Goal: Task Accomplishment & Management: Manage account settings

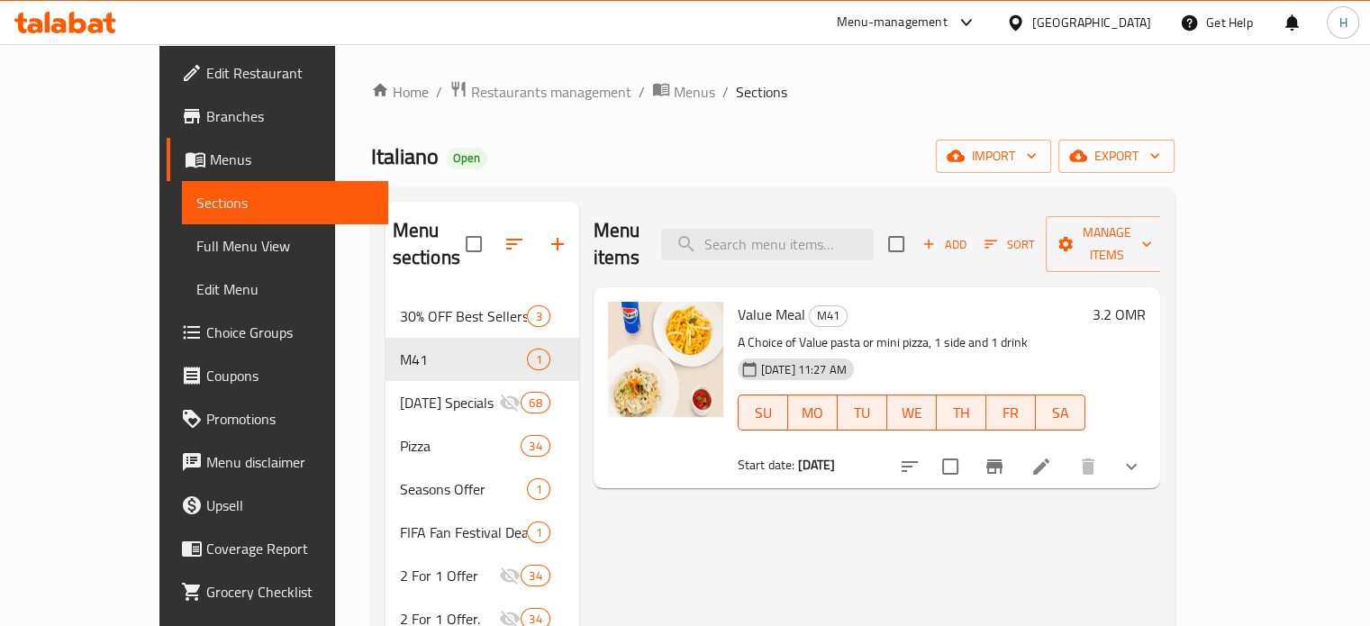
click at [87, 24] on icon at bounding box center [65, 23] width 102 height 22
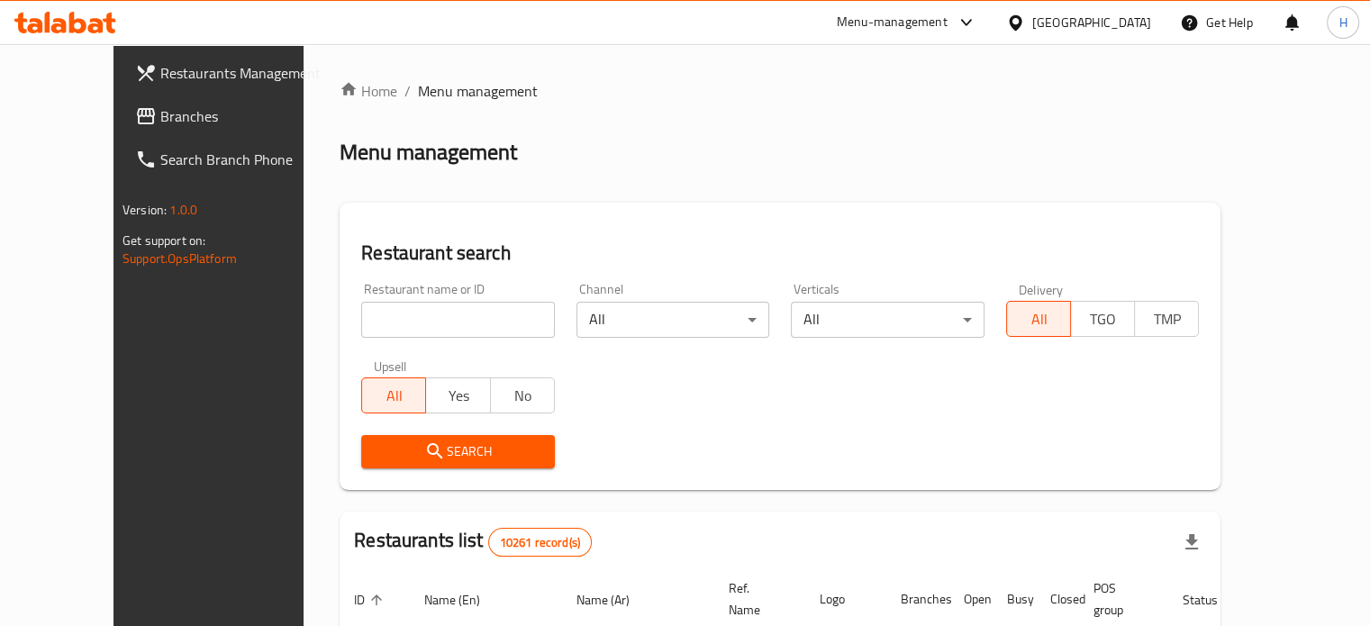
click at [454, 322] on input "search" at bounding box center [458, 320] width 194 height 36
type input "huwaid"
click at [404, 448] on span "Search" at bounding box center [458, 451] width 165 height 23
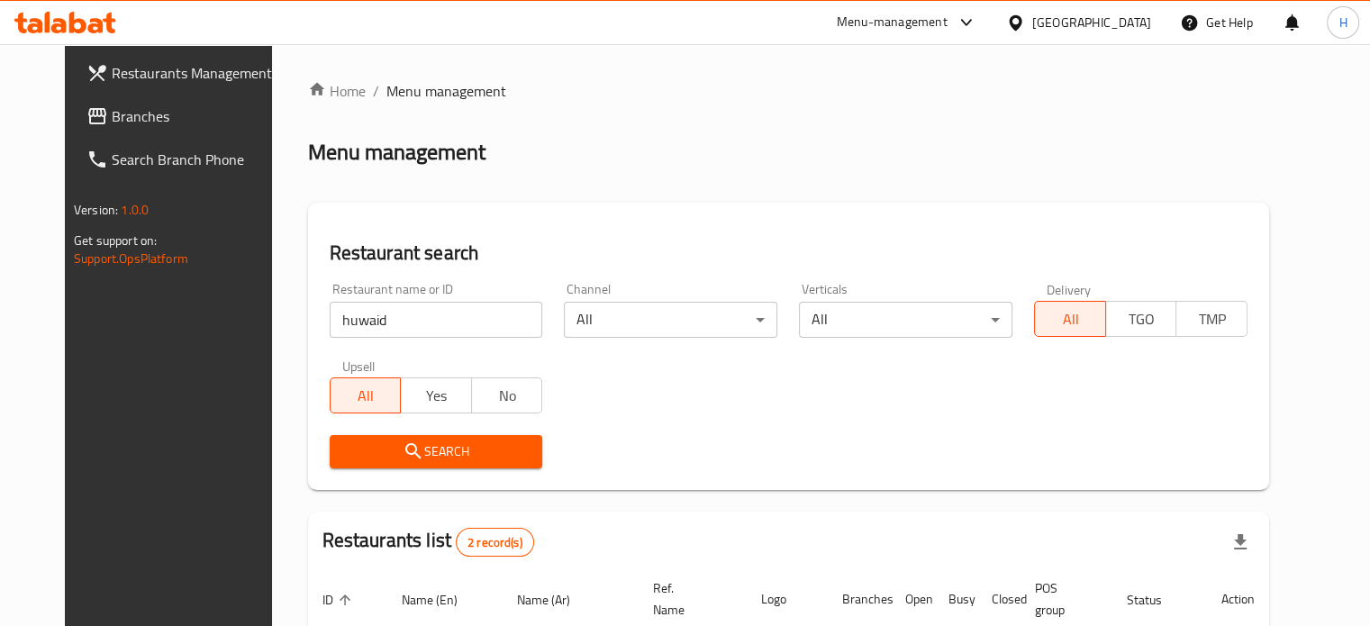
scroll to position [224, 0]
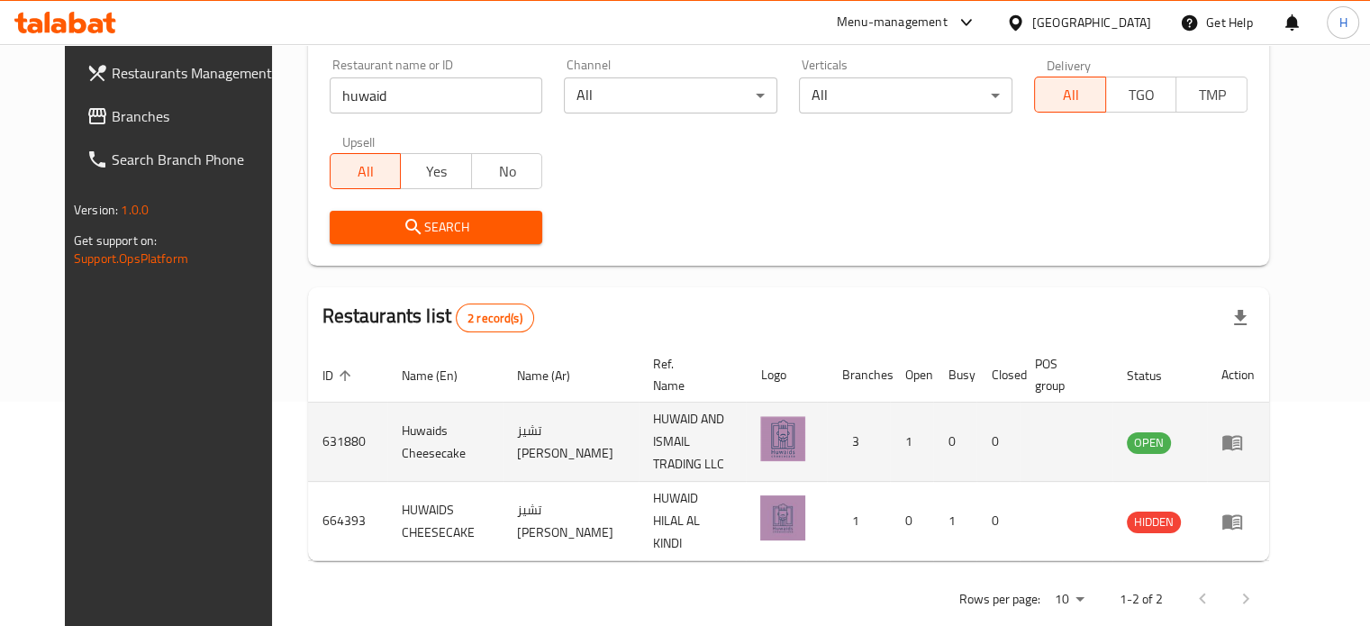
click at [1243, 438] on icon "enhanced table" at bounding box center [1232, 442] width 22 height 22
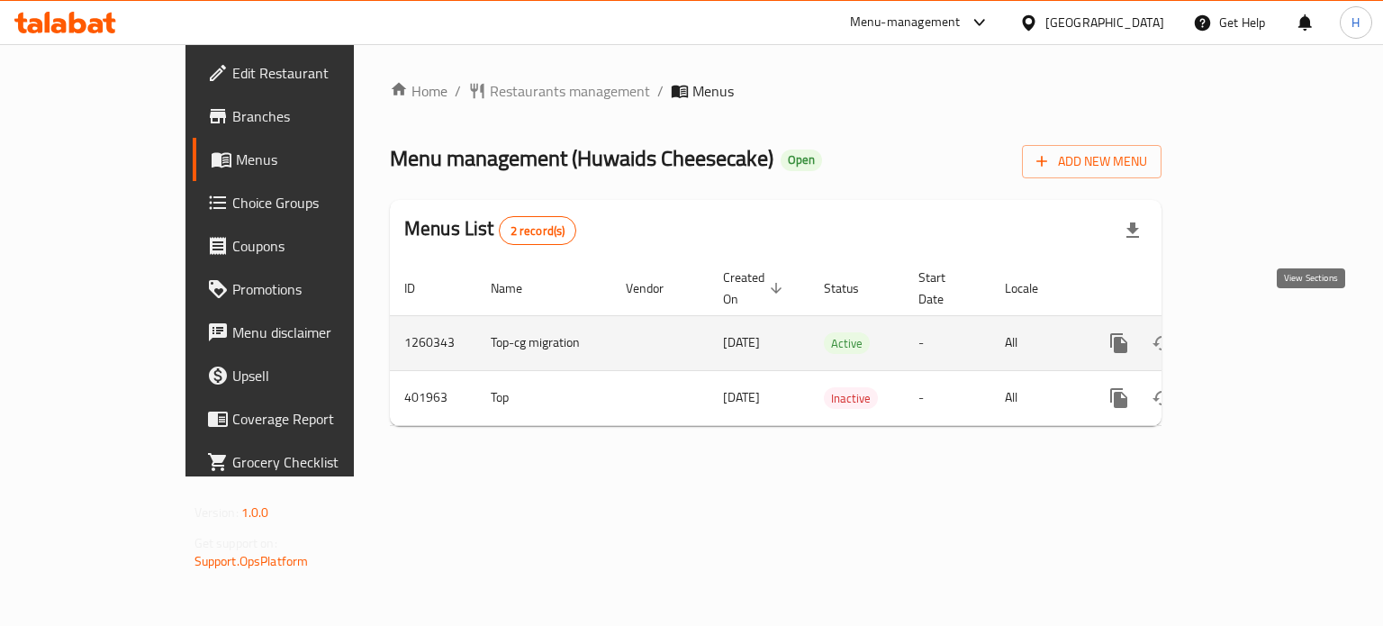
click at [1257, 335] on icon "enhanced table" at bounding box center [1249, 343] width 16 height 16
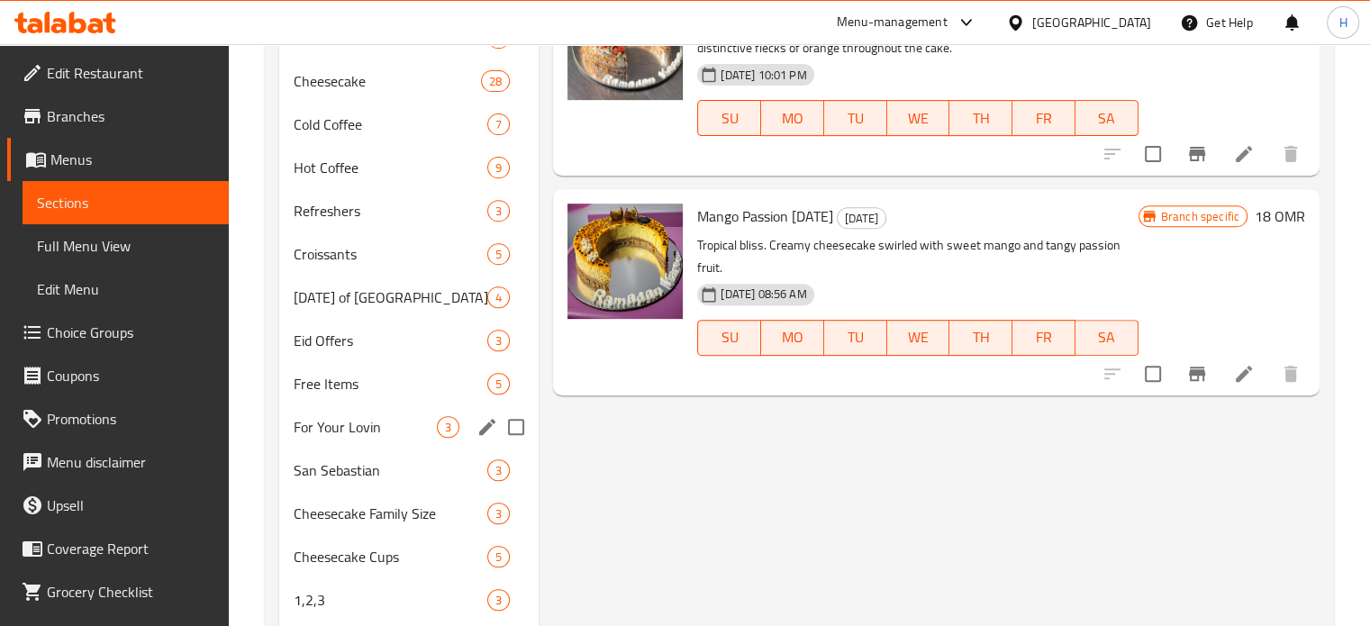
scroll to position [685, 0]
click at [95, 336] on span "Choice Groups" at bounding box center [131, 333] width 168 height 22
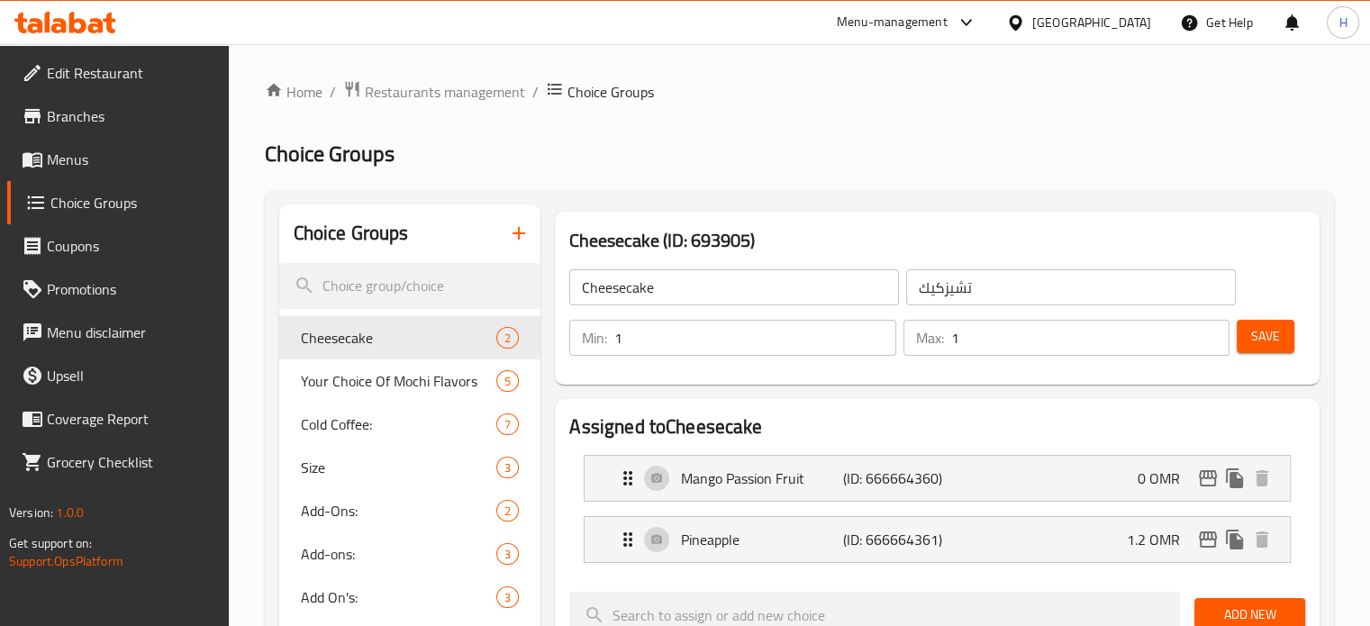
scroll to position [22, 0]
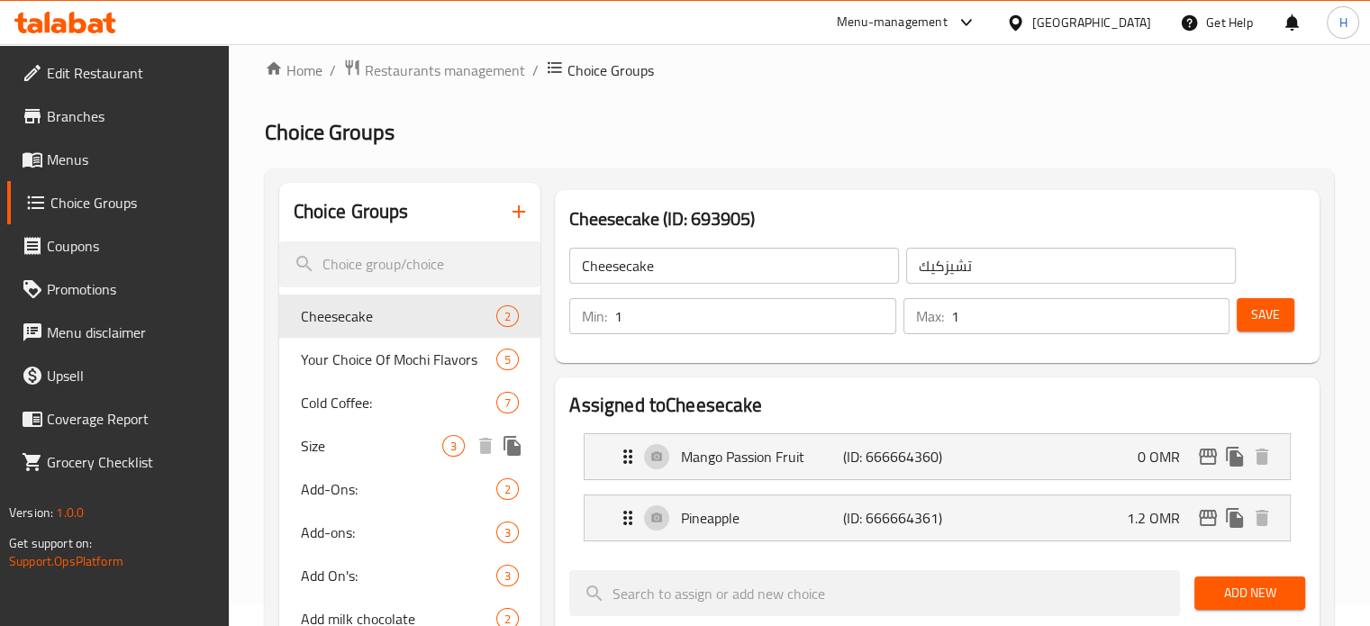
click at [412, 459] on div "Size 3" at bounding box center [410, 445] width 262 height 43
type input "Size"
type input "حجم"
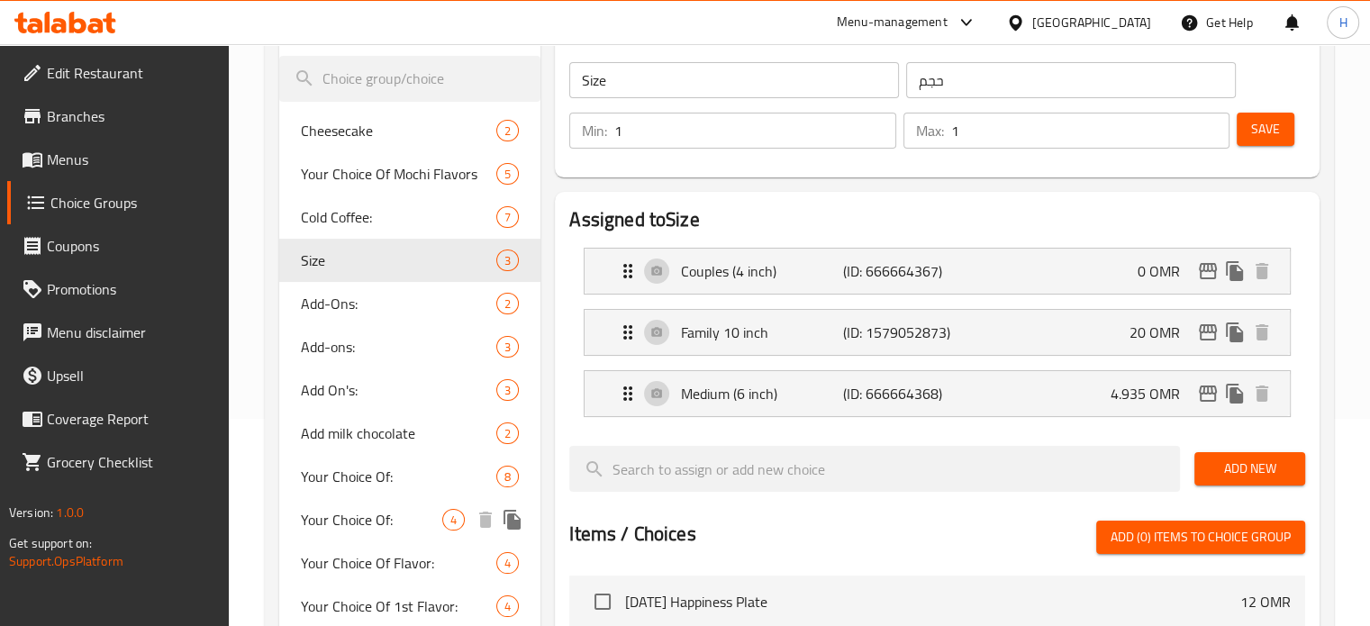
scroll to position [208, 0]
click at [914, 280] on p "(ID: 666664367)" at bounding box center [897, 270] width 108 height 22
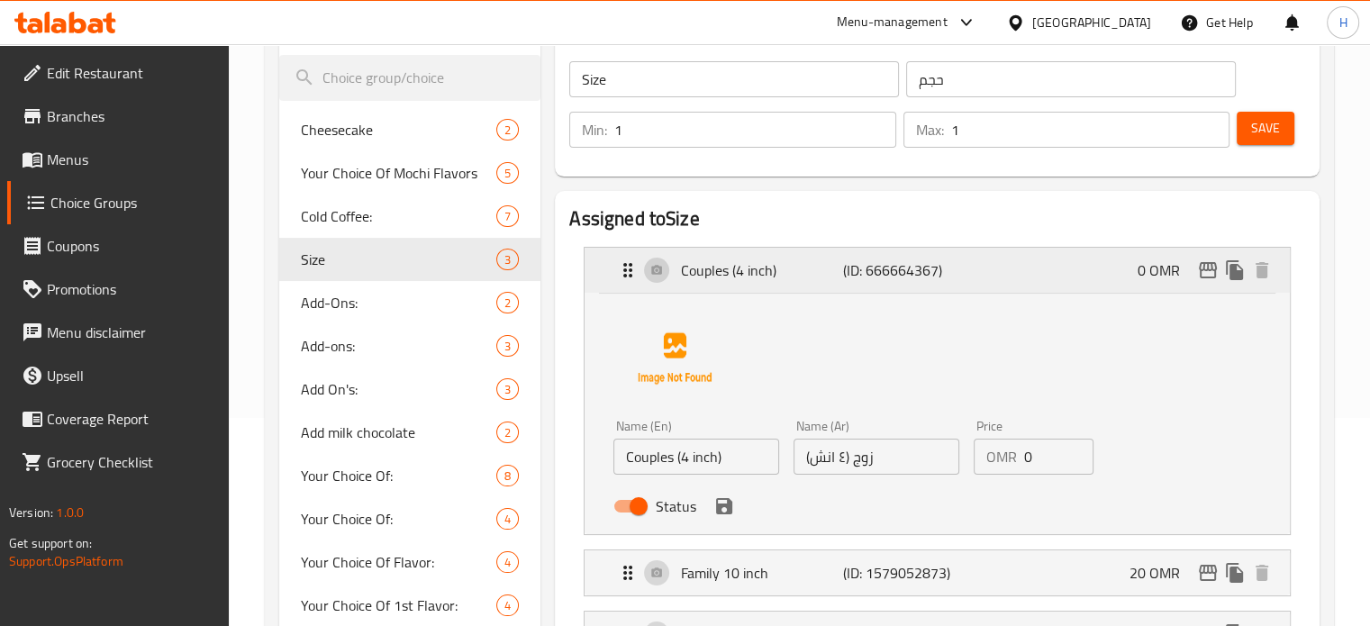
click at [912, 280] on p "(ID: 666664367)" at bounding box center [897, 270] width 108 height 22
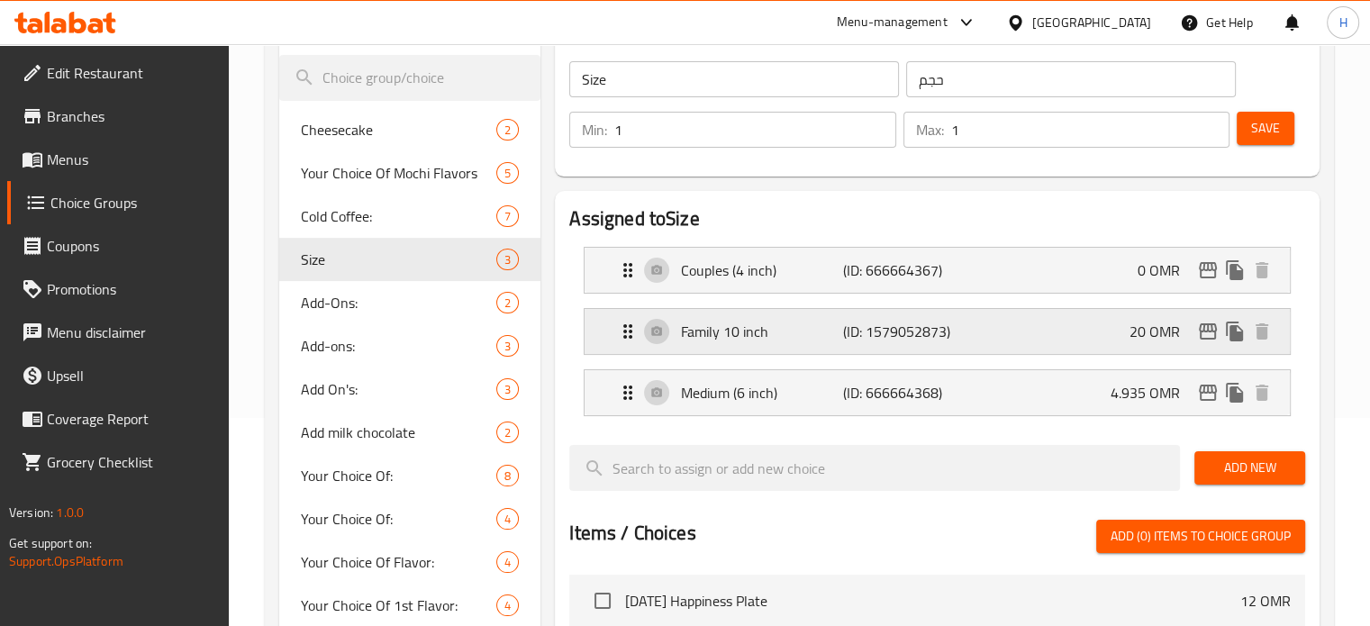
click at [890, 341] on p "(ID: 1579052873)" at bounding box center [897, 332] width 108 height 22
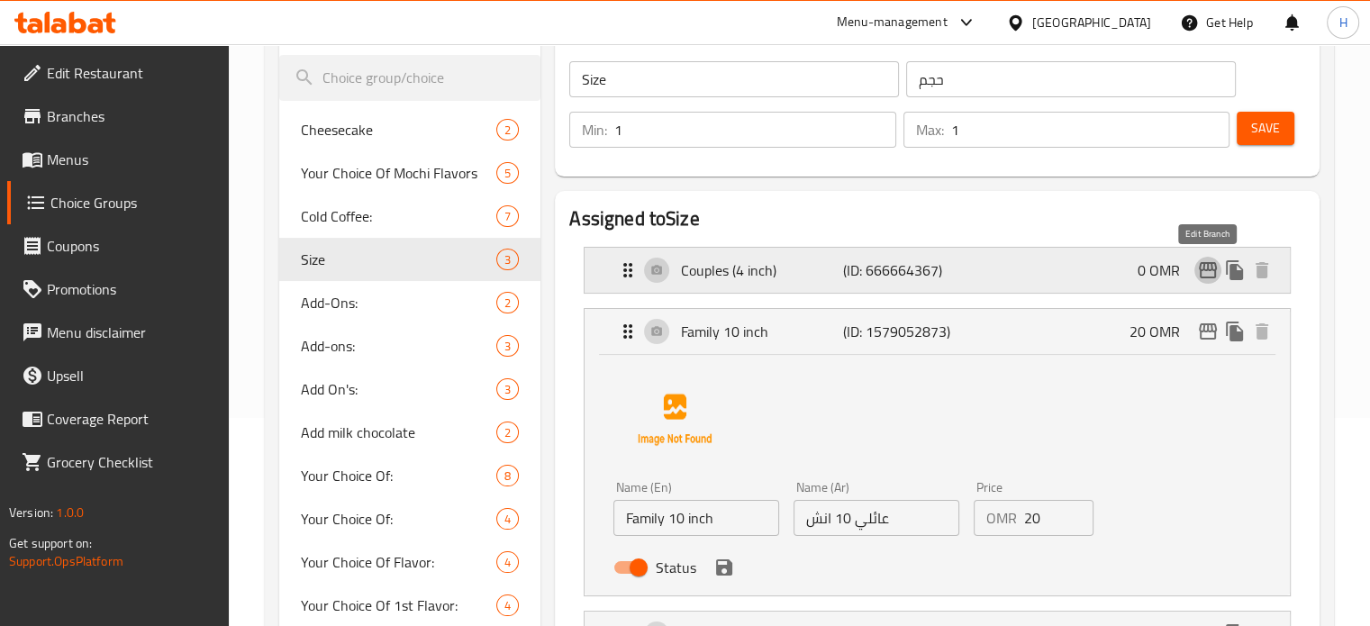
click at [1207, 266] on icon "edit" at bounding box center [1208, 270] width 18 height 16
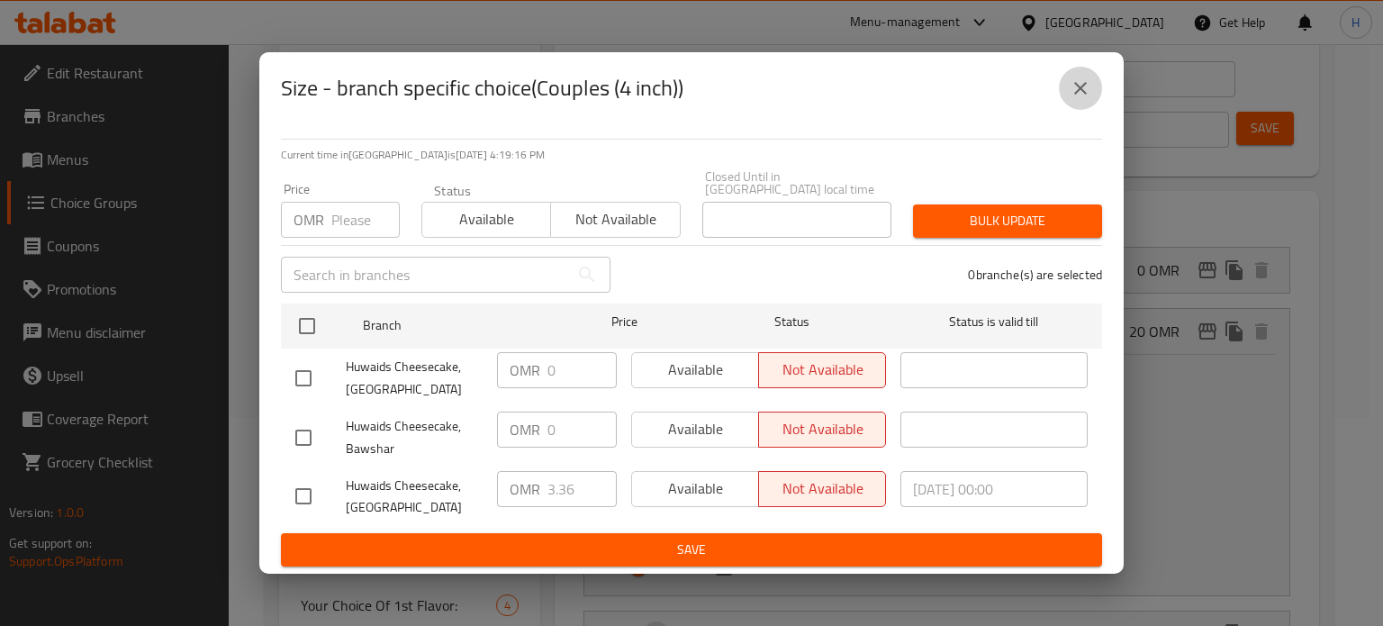
click at [1074, 94] on icon "close" at bounding box center [1081, 88] width 22 height 22
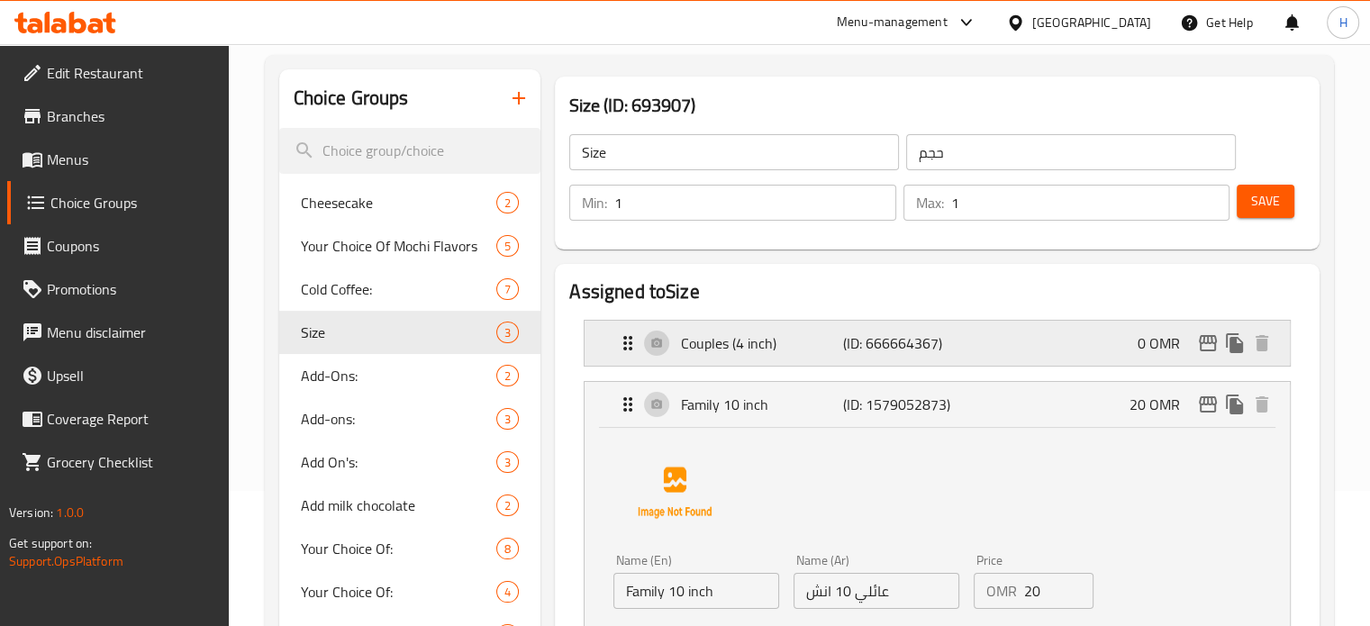
scroll to position [133, 0]
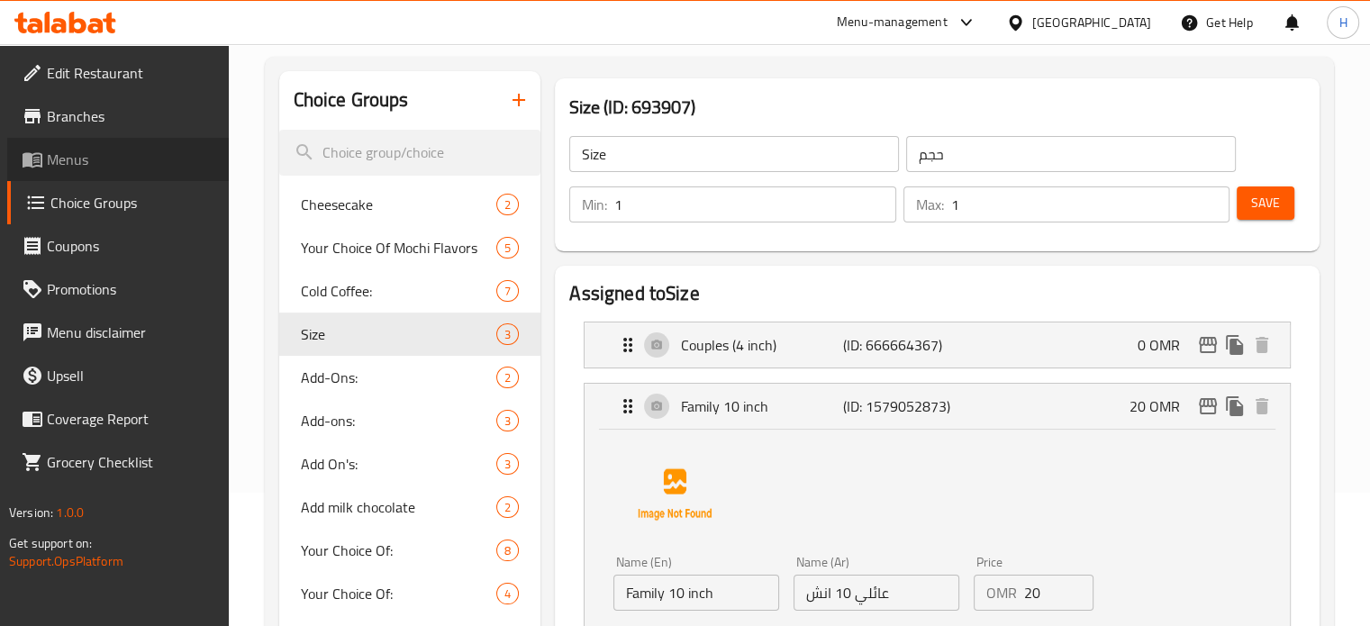
click at [99, 162] on span "Menus" at bounding box center [131, 160] width 168 height 22
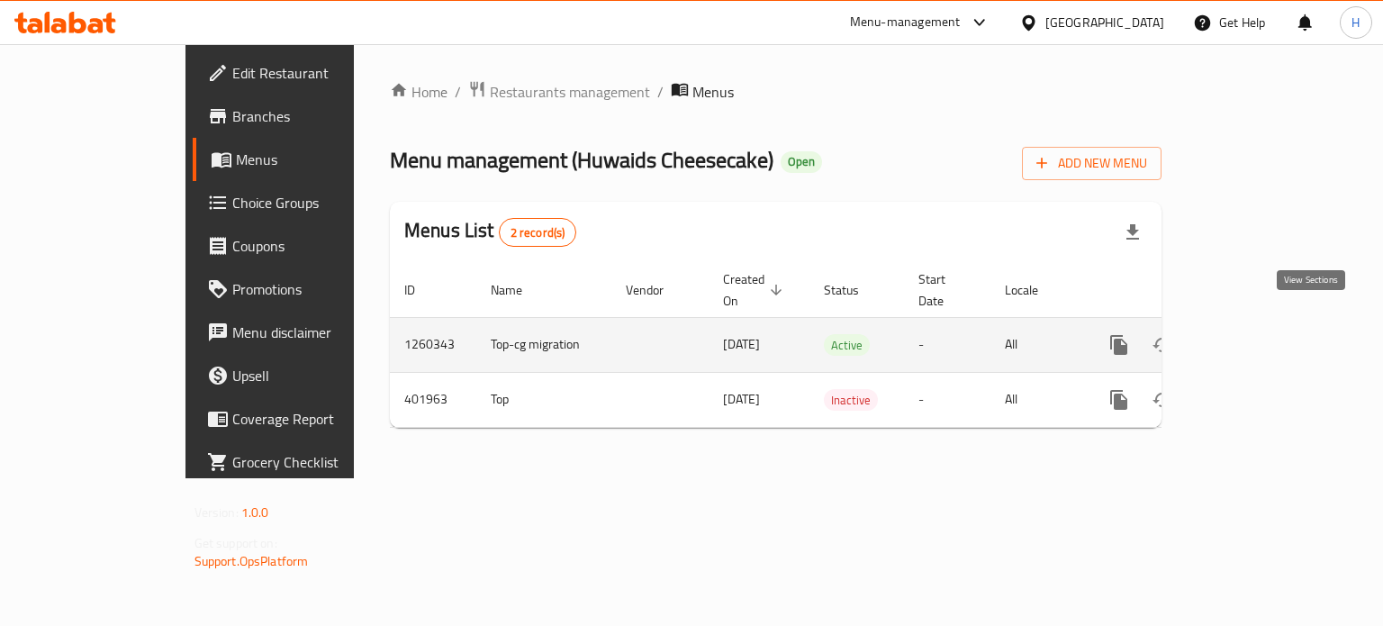
click at [1271, 338] on link "enhanced table" at bounding box center [1249, 344] width 43 height 43
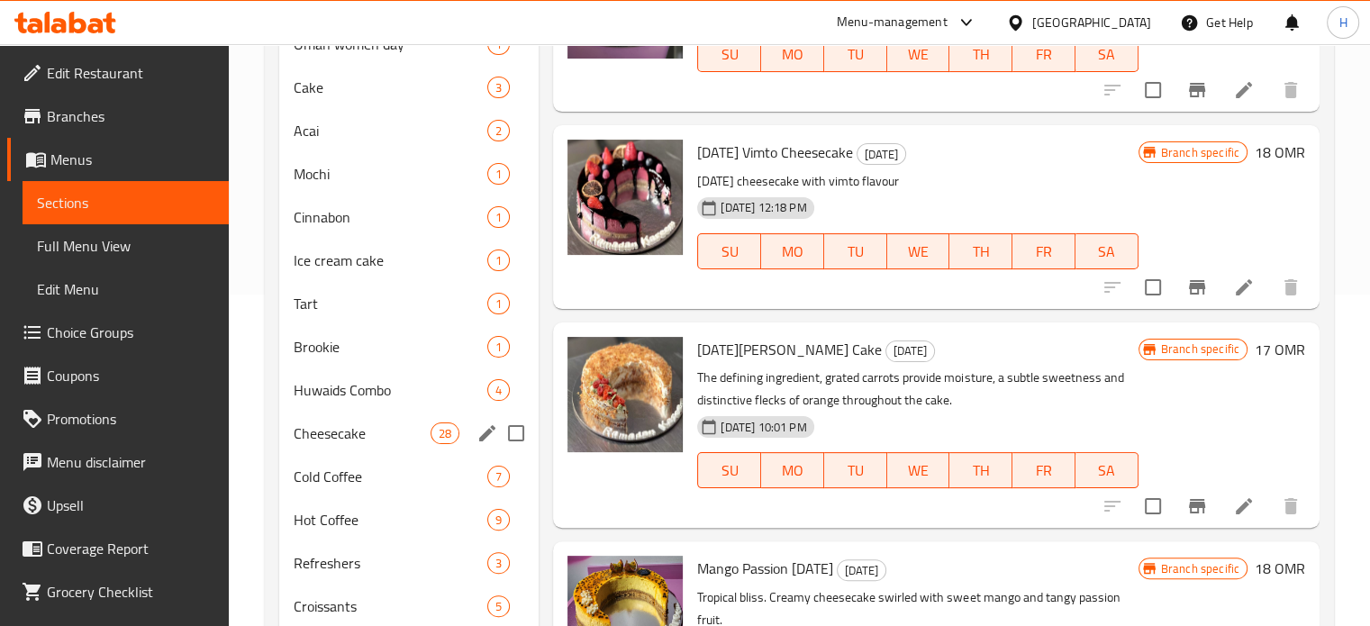
scroll to position [400, 0]
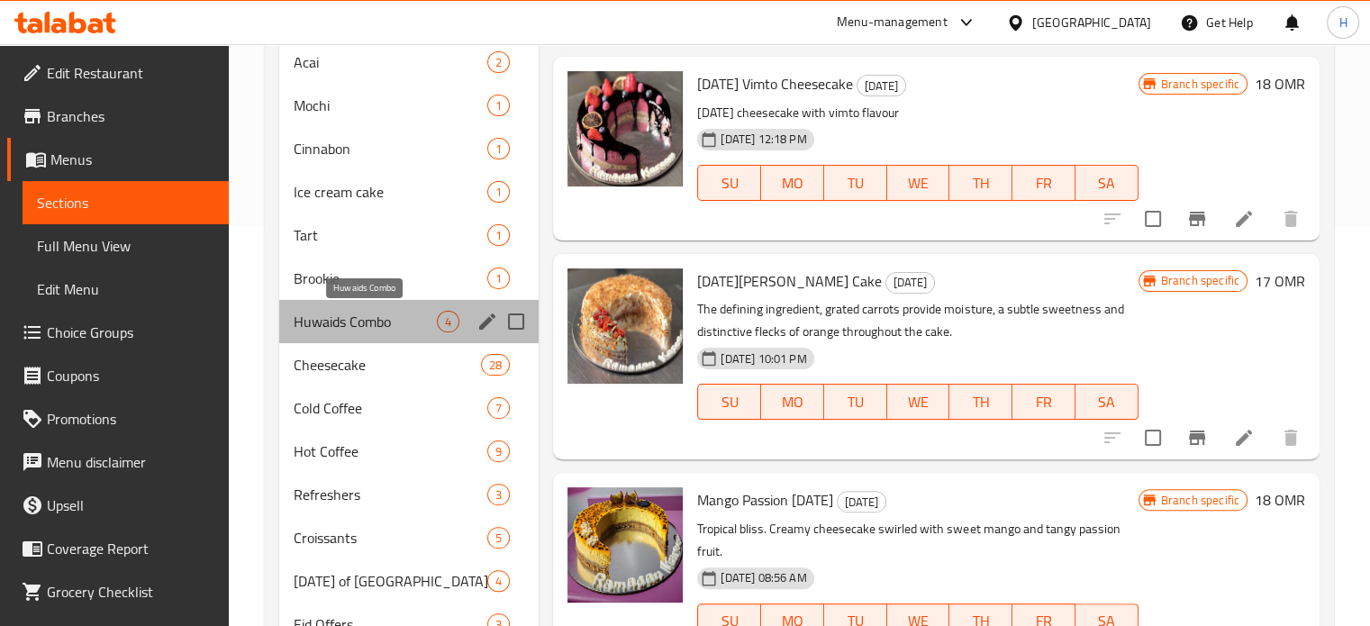
click at [416, 316] on span "Huwaids Combo" at bounding box center [366, 322] width 144 height 22
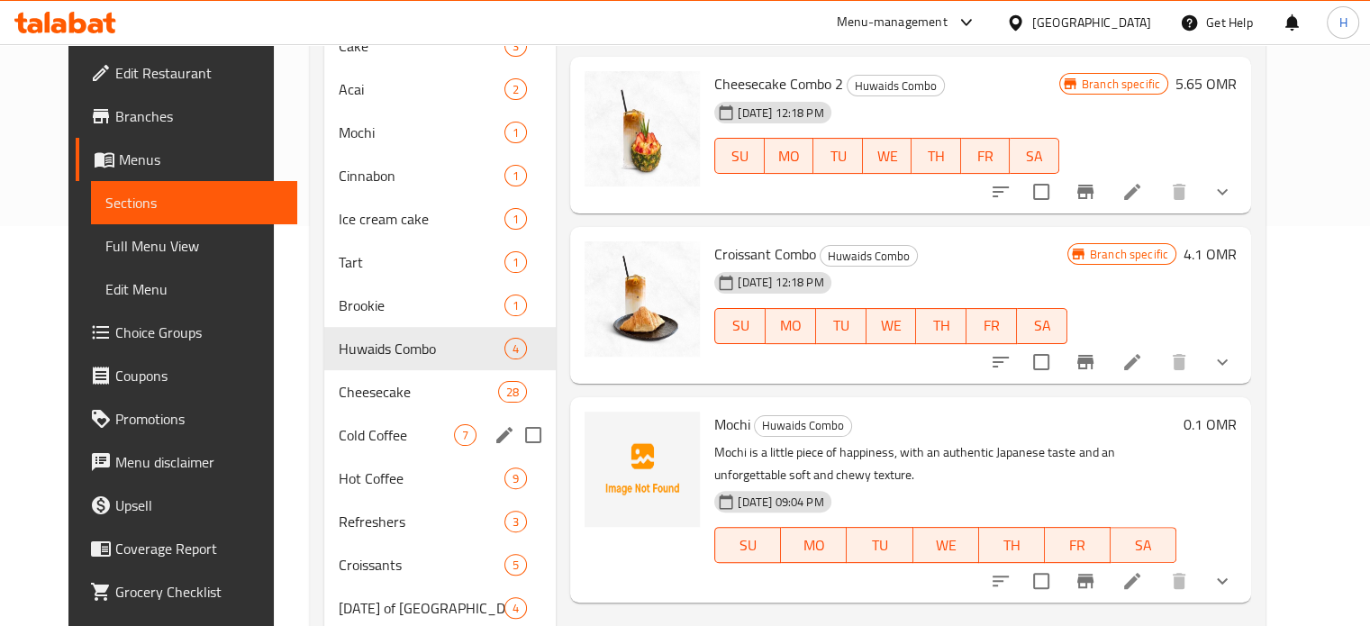
scroll to position [388, 0]
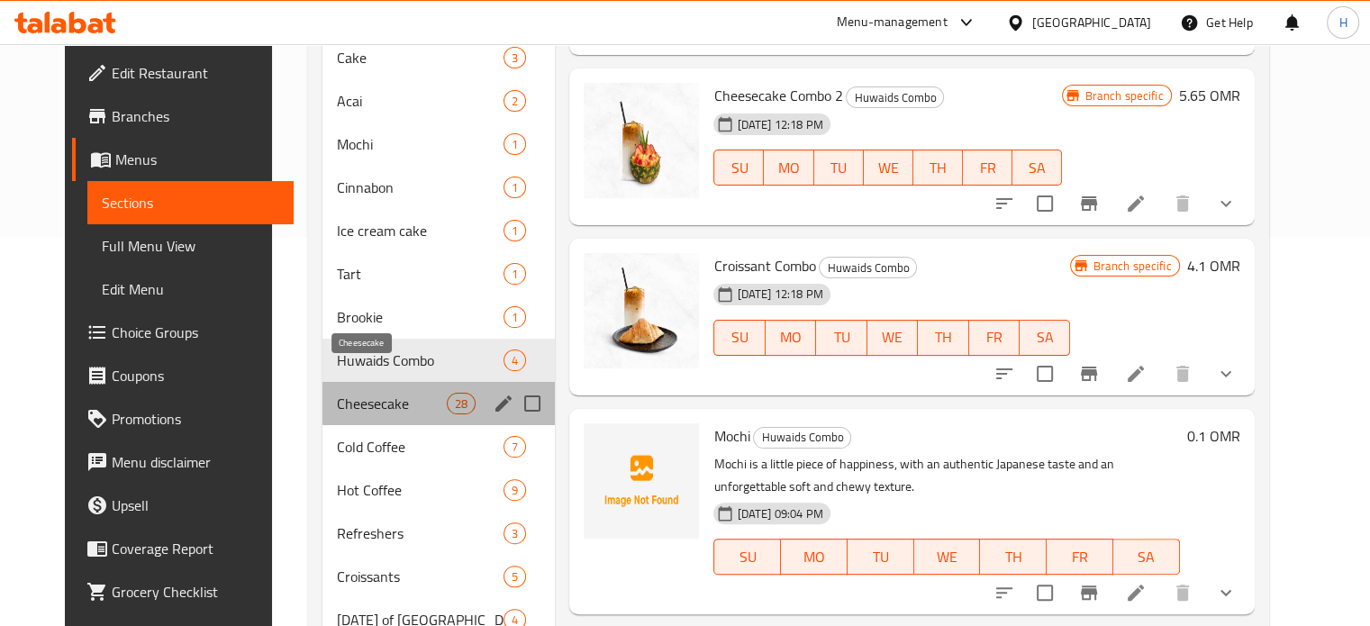
click at [354, 393] on span "Cheesecake" at bounding box center [392, 404] width 110 height 22
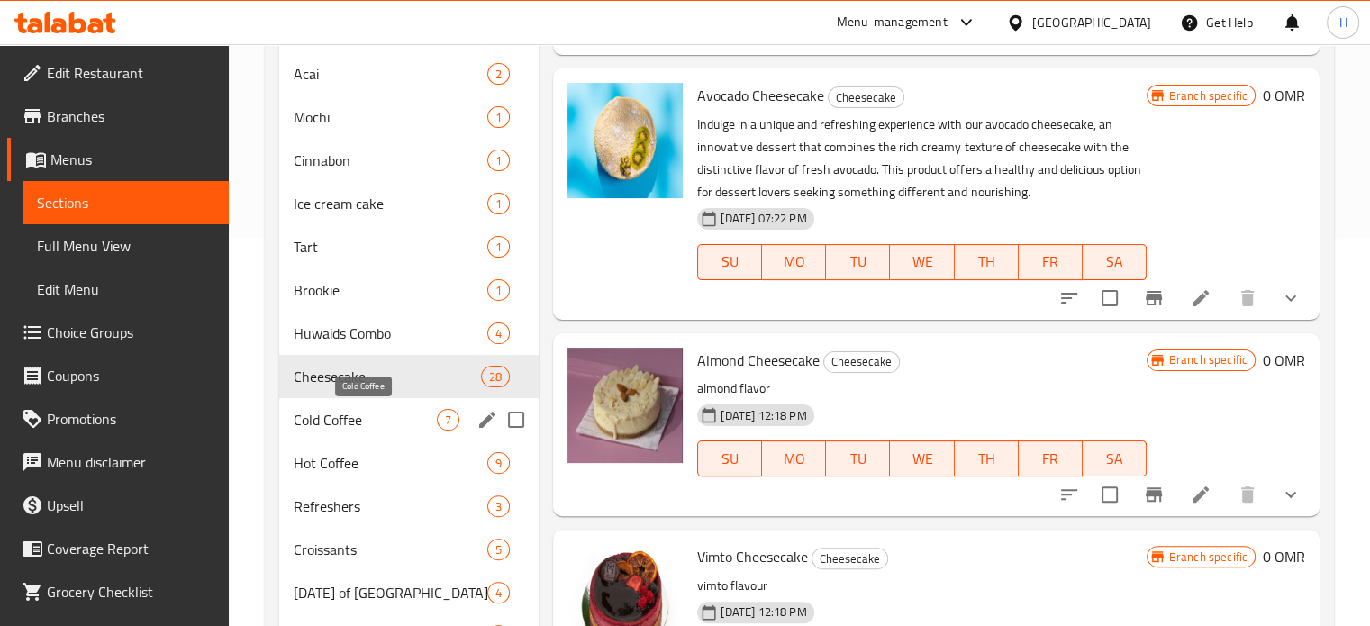
click at [364, 422] on span "Cold Coffee" at bounding box center [366, 420] width 144 height 22
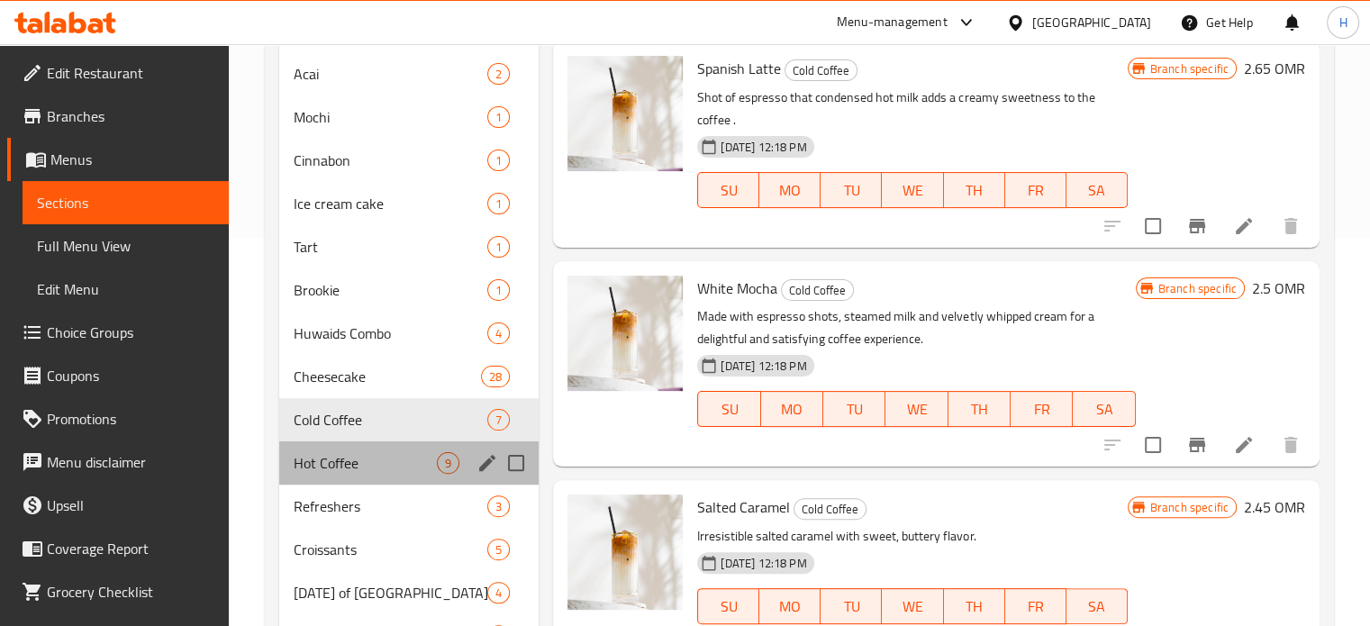
click at [370, 442] on div "Hot Coffee 9" at bounding box center [409, 462] width 260 height 43
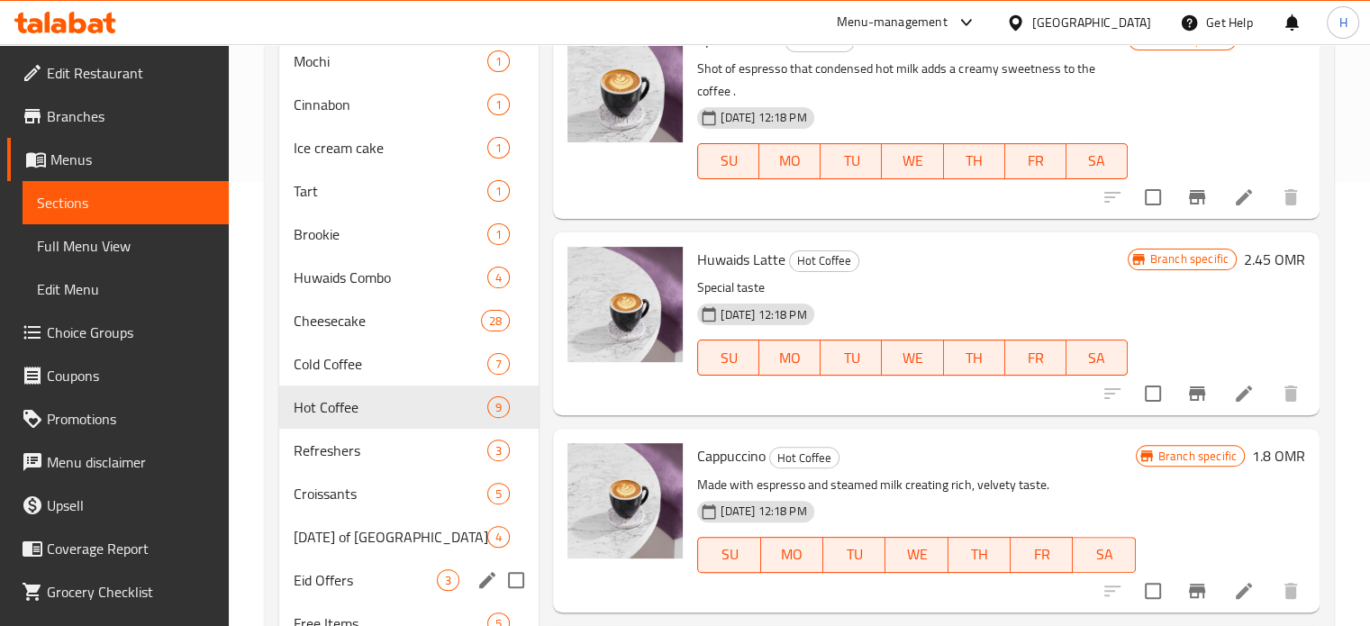
scroll to position [440, 0]
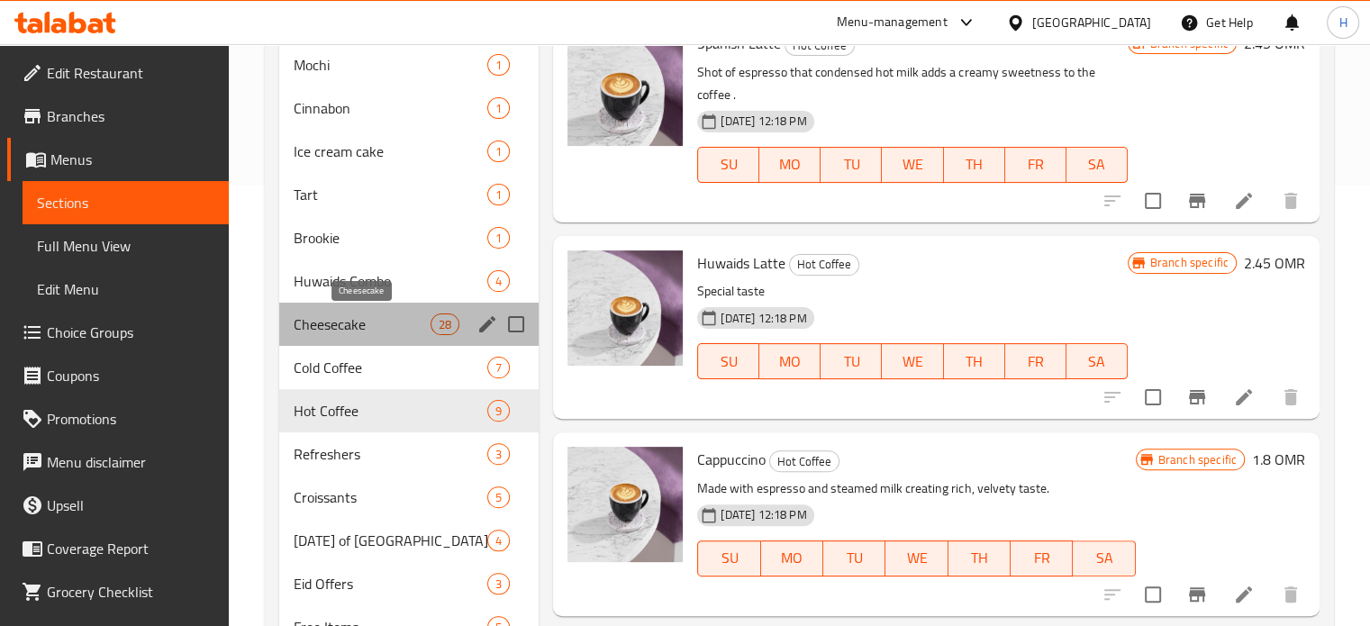
click at [387, 317] on span "Cheesecake" at bounding box center [363, 324] width 138 height 22
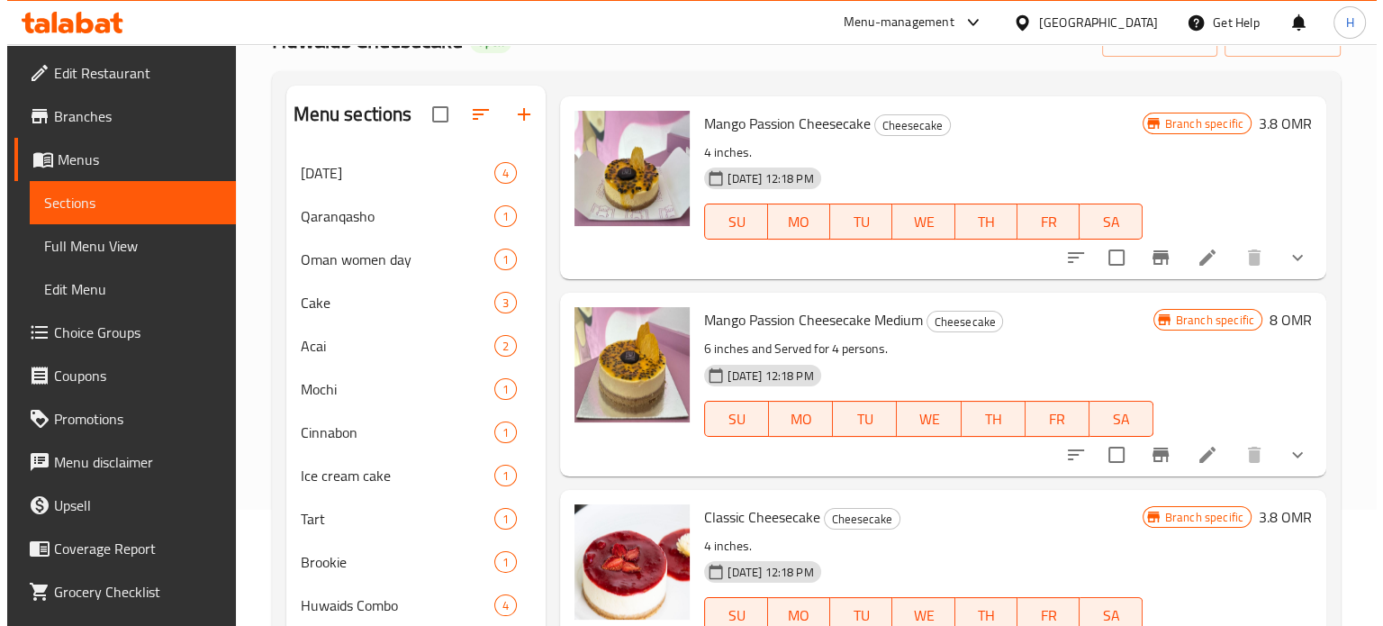
scroll to position [1884, 0]
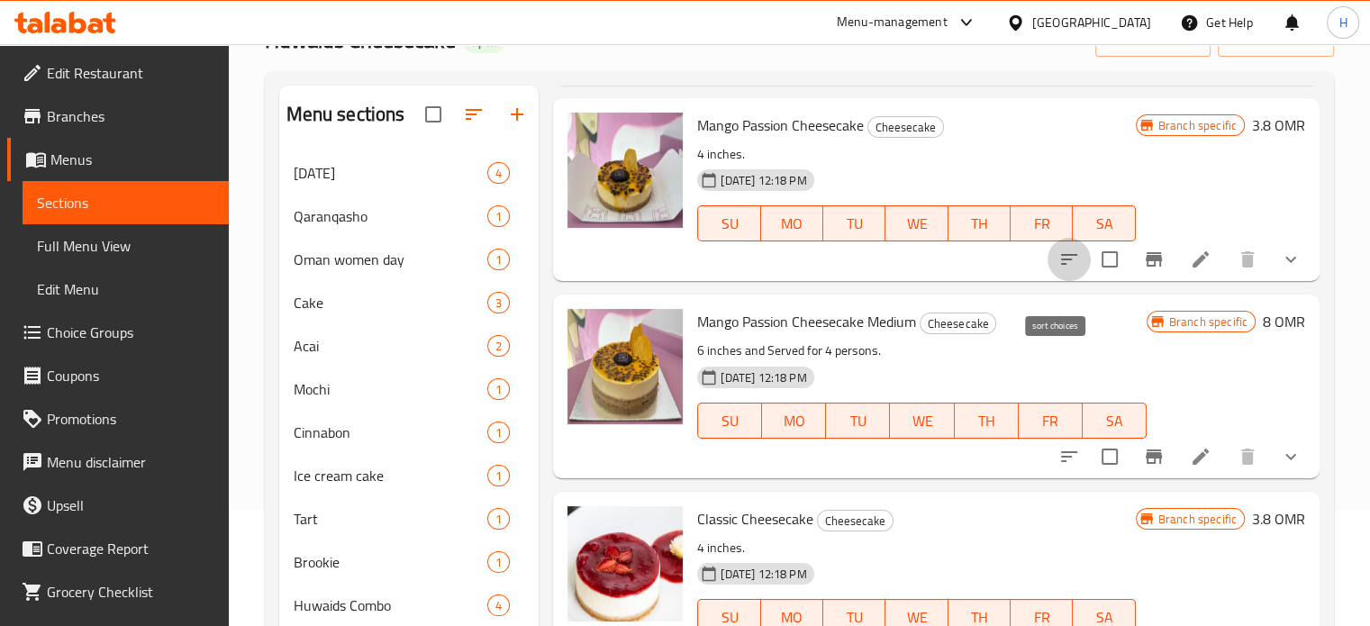
click at [1058, 270] on icon "sort-choices" at bounding box center [1069, 260] width 22 height 22
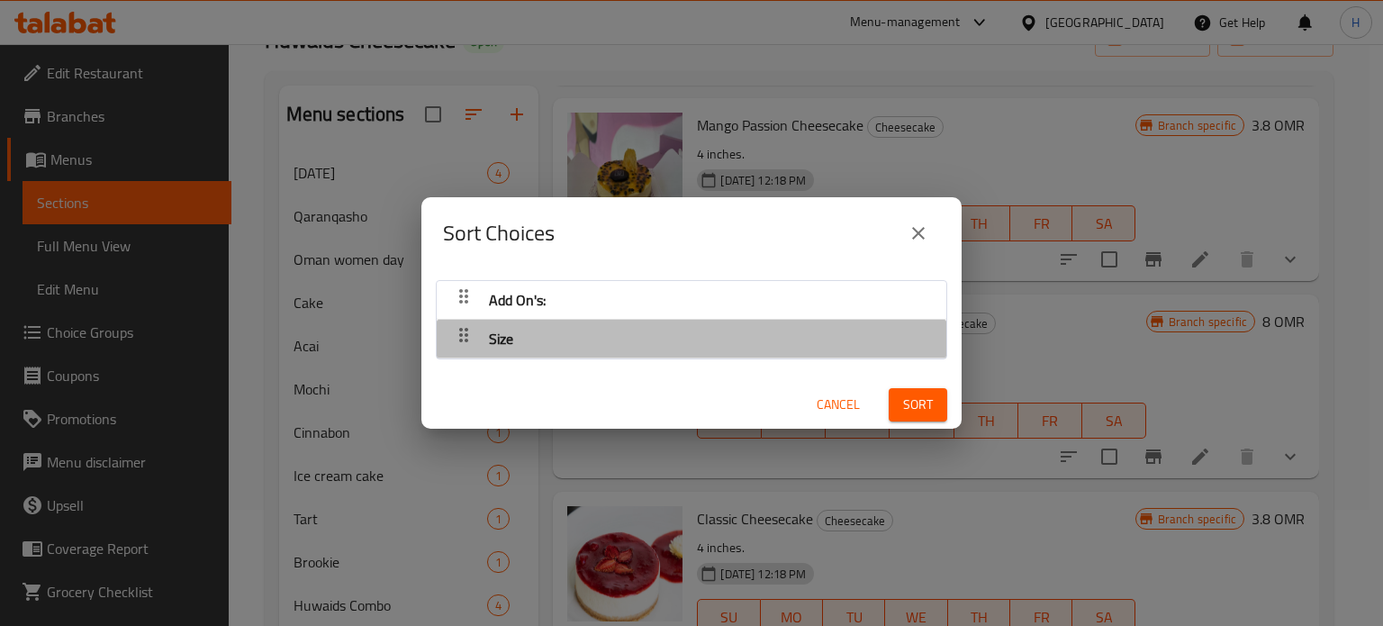
click at [848, 322] on div "Size" at bounding box center [692, 299] width 492 height 43
click at [461, 307] on icon "button" at bounding box center [464, 297] width 22 height 22
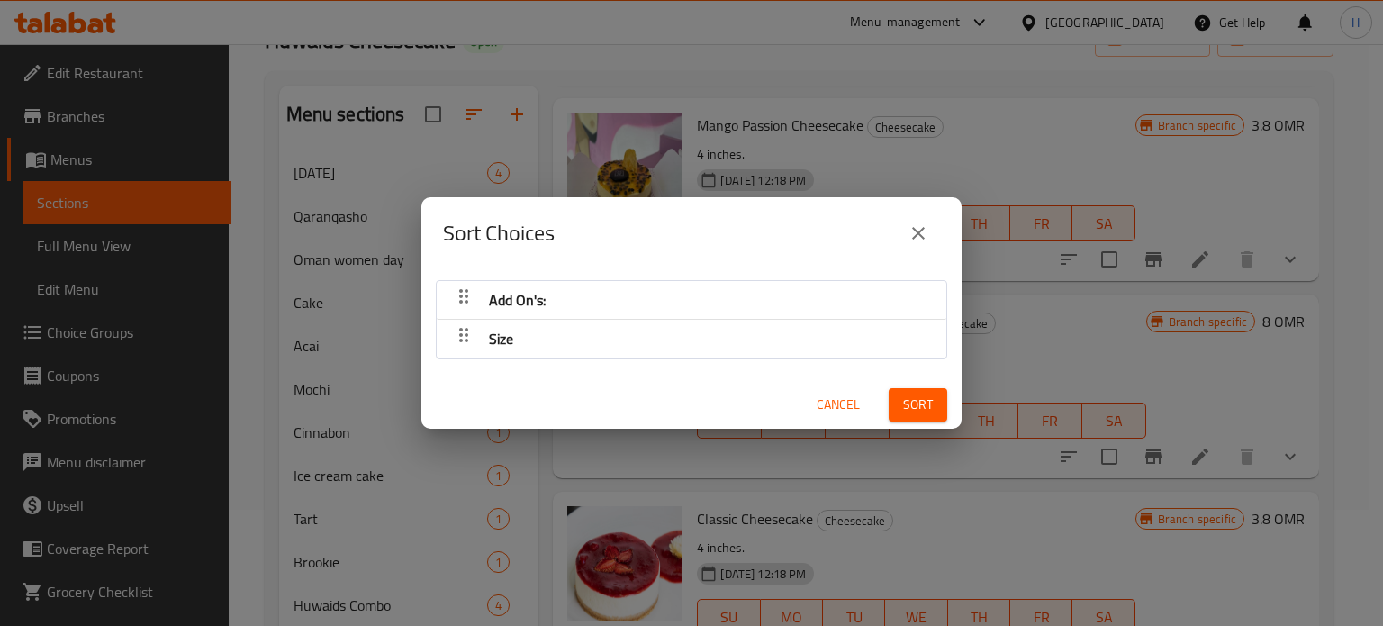
click at [919, 233] on icon "close" at bounding box center [918, 233] width 13 height 13
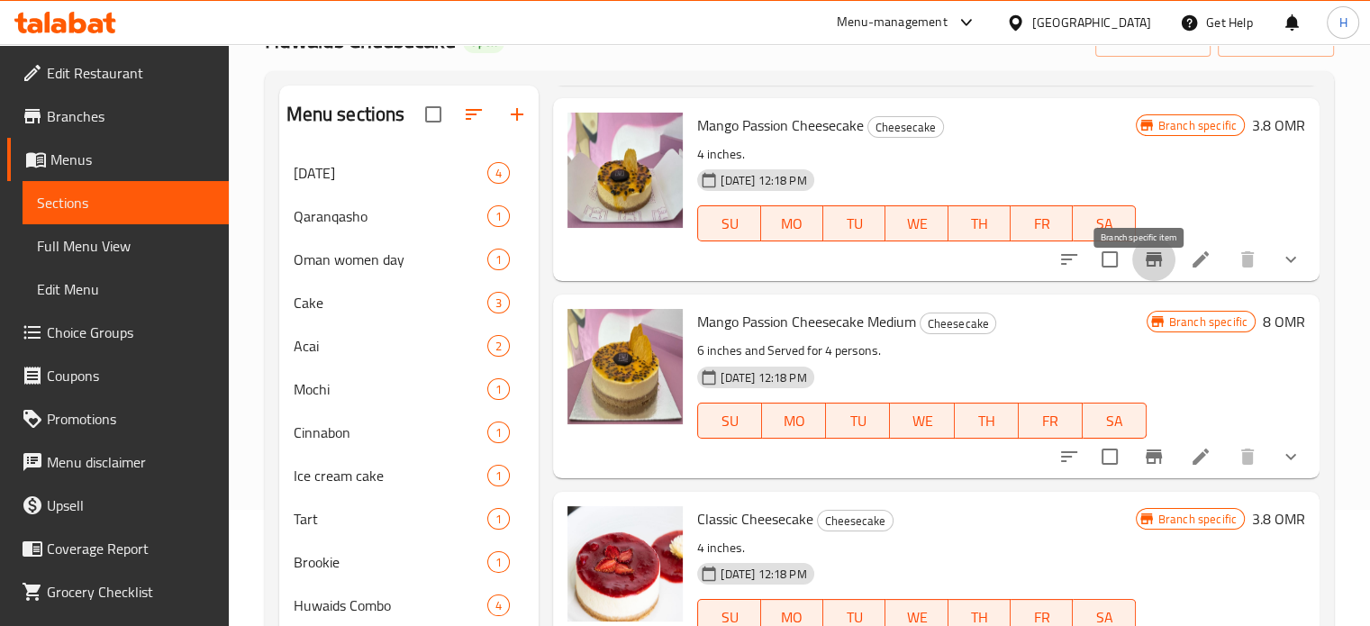
click at [1143, 270] on icon "Branch-specific-item" at bounding box center [1154, 260] width 22 height 22
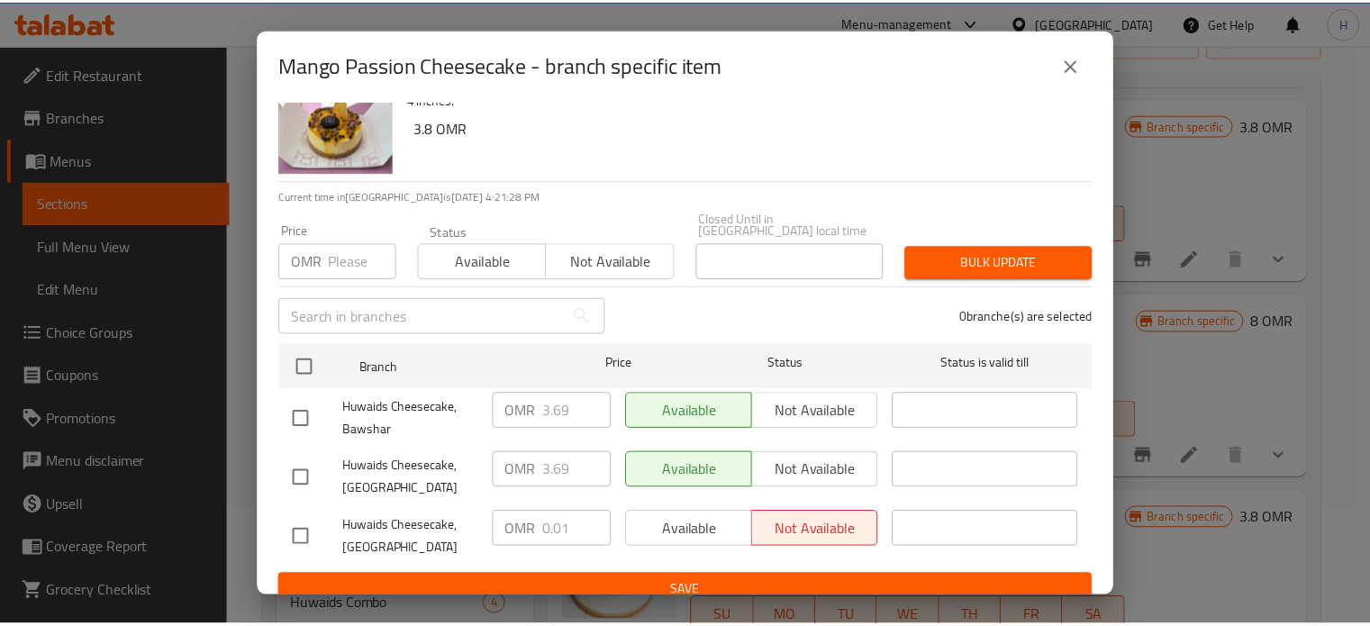
scroll to position [52, 0]
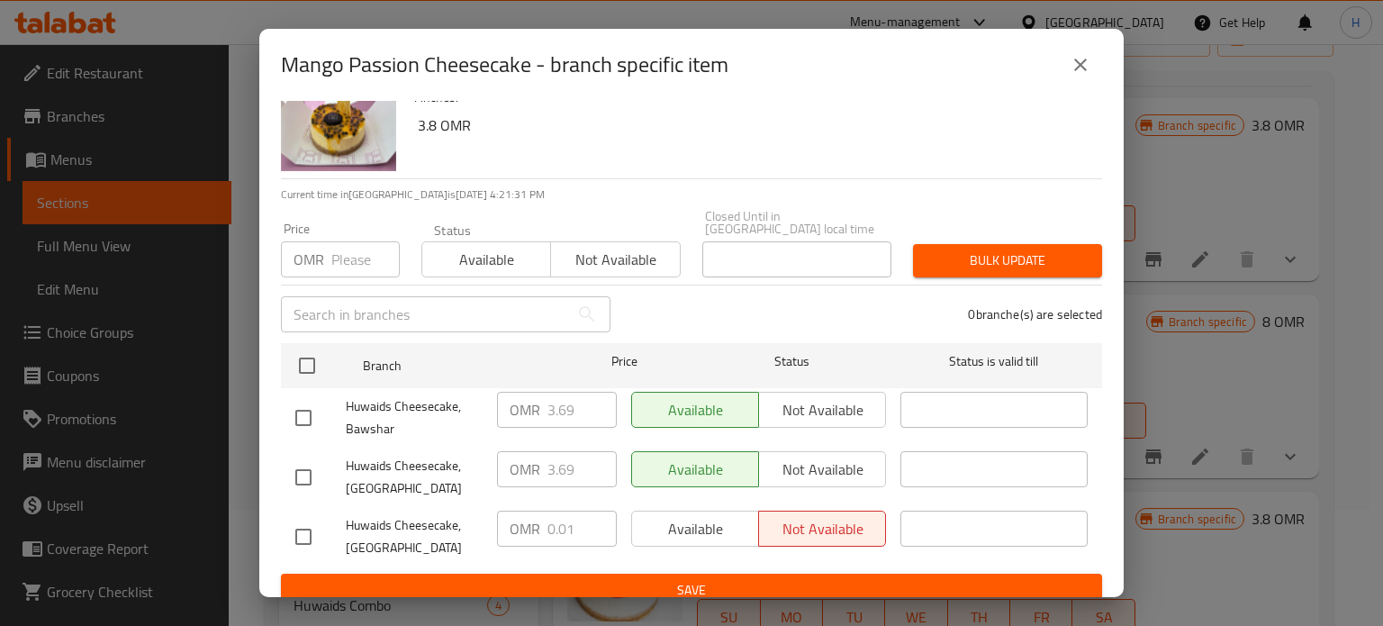
click at [1079, 68] on icon "close" at bounding box center [1081, 65] width 13 height 13
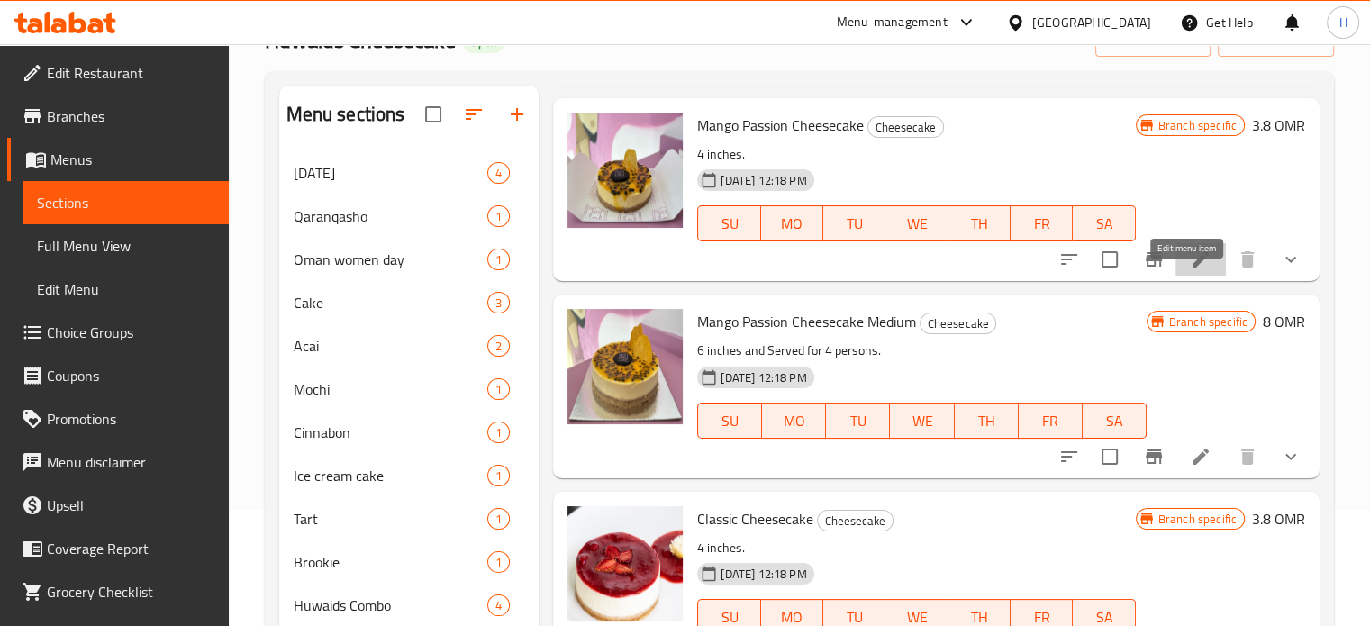
click at [1190, 270] on icon at bounding box center [1201, 260] width 22 height 22
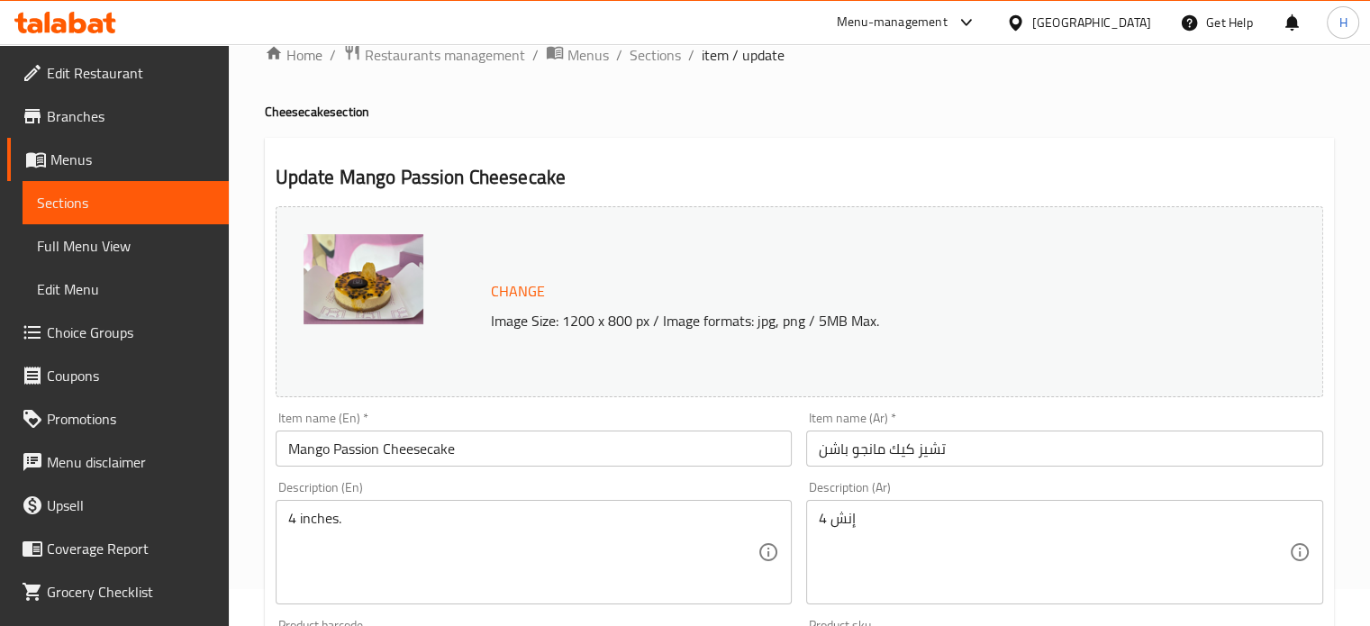
scroll to position [36, 0]
click at [630, 58] on span "Sections" at bounding box center [655, 56] width 51 height 22
